Goal: Task Accomplishment & Management: Manage account settings

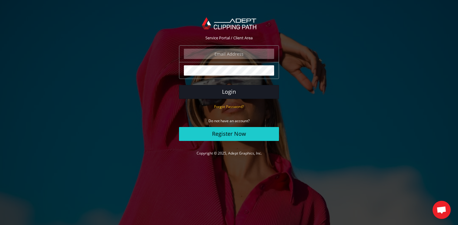
type input "[EMAIL_ADDRESS][DOMAIN_NAME]"
click at [242, 91] on button "Login" at bounding box center [229, 92] width 100 height 14
